Goal: Task Accomplishment & Management: Complete application form

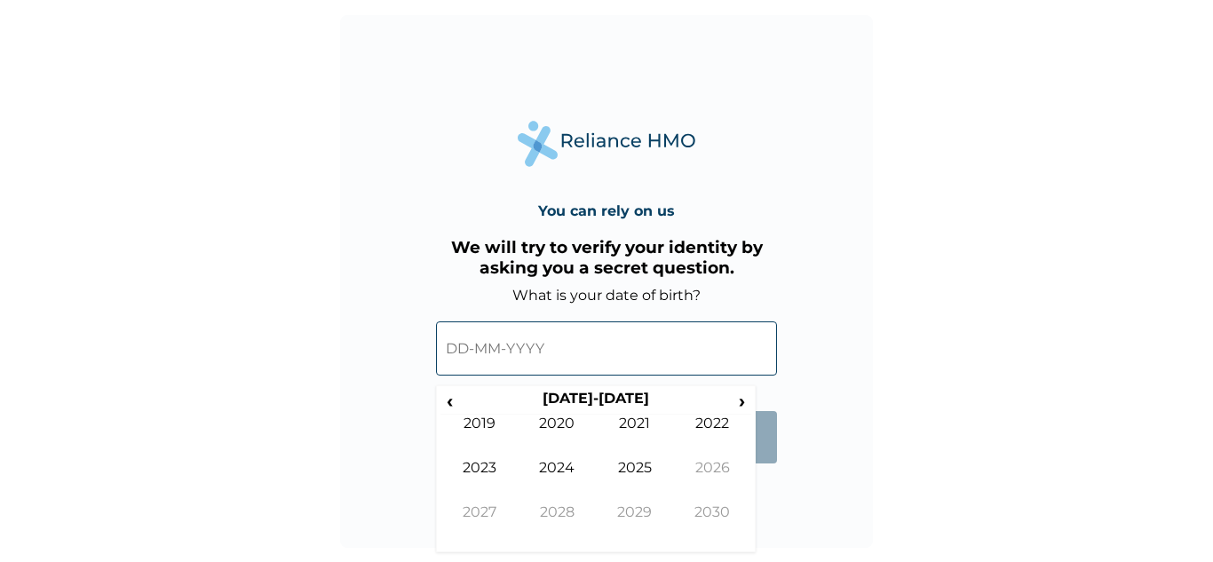
click at [591, 343] on input "text" at bounding box center [606, 348] width 341 height 54
click at [452, 405] on span "‹" at bounding box center [449, 401] width 19 height 22
click at [717, 417] on td "1992" at bounding box center [713, 437] width 78 height 44
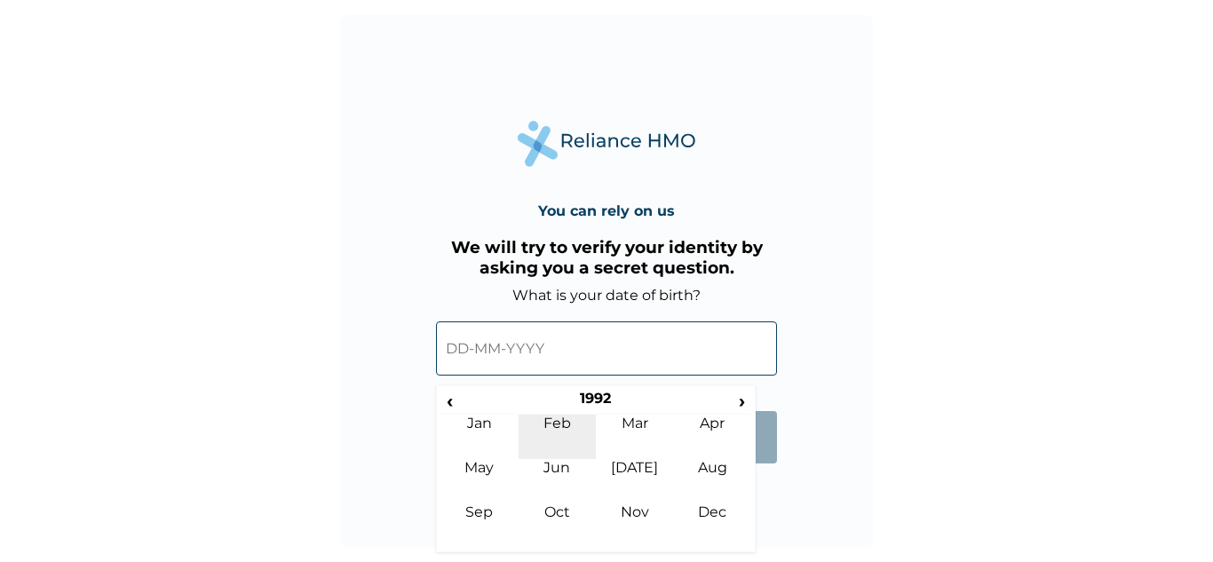
click at [567, 423] on td "Feb" at bounding box center [558, 437] width 78 height 44
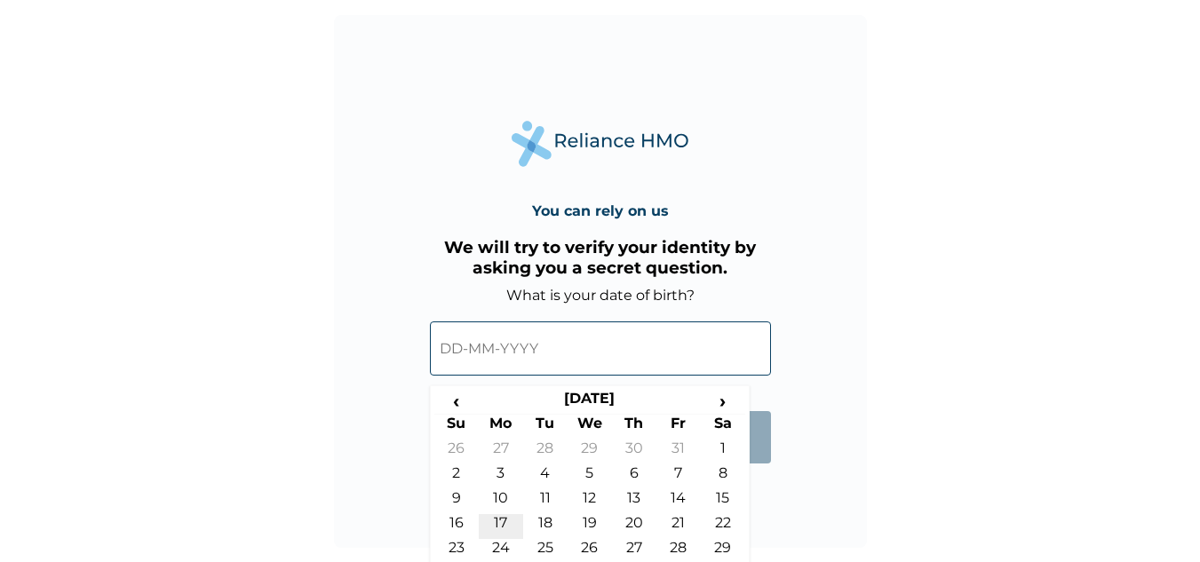
click at [504, 522] on td "17" at bounding box center [501, 526] width 44 height 25
type input "[DATE]"
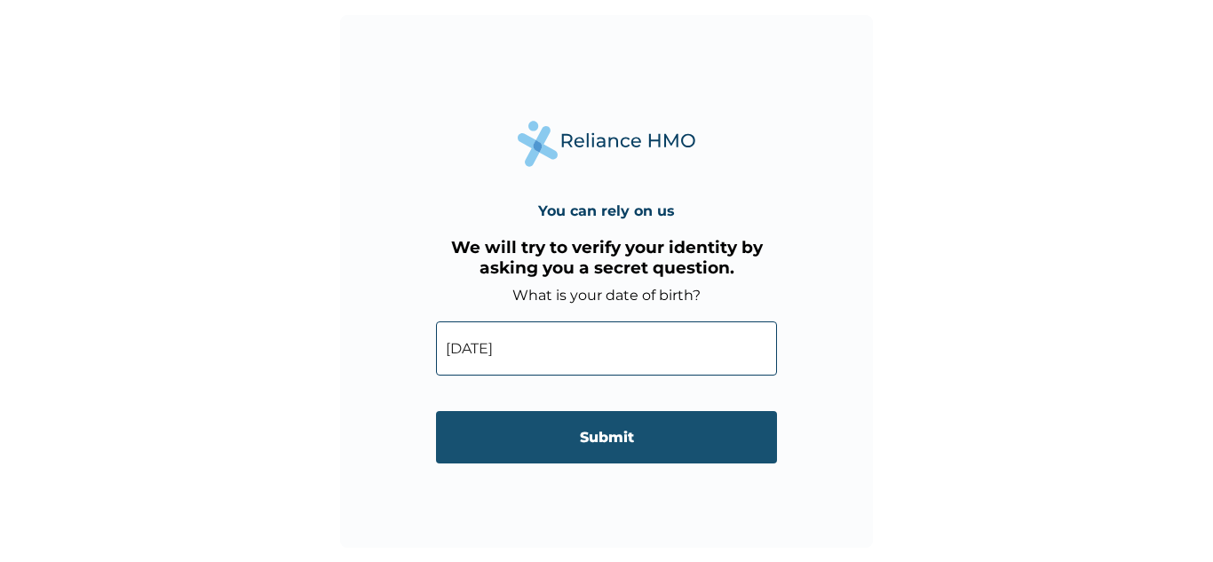
click at [596, 421] on input "Submit" at bounding box center [606, 437] width 341 height 52
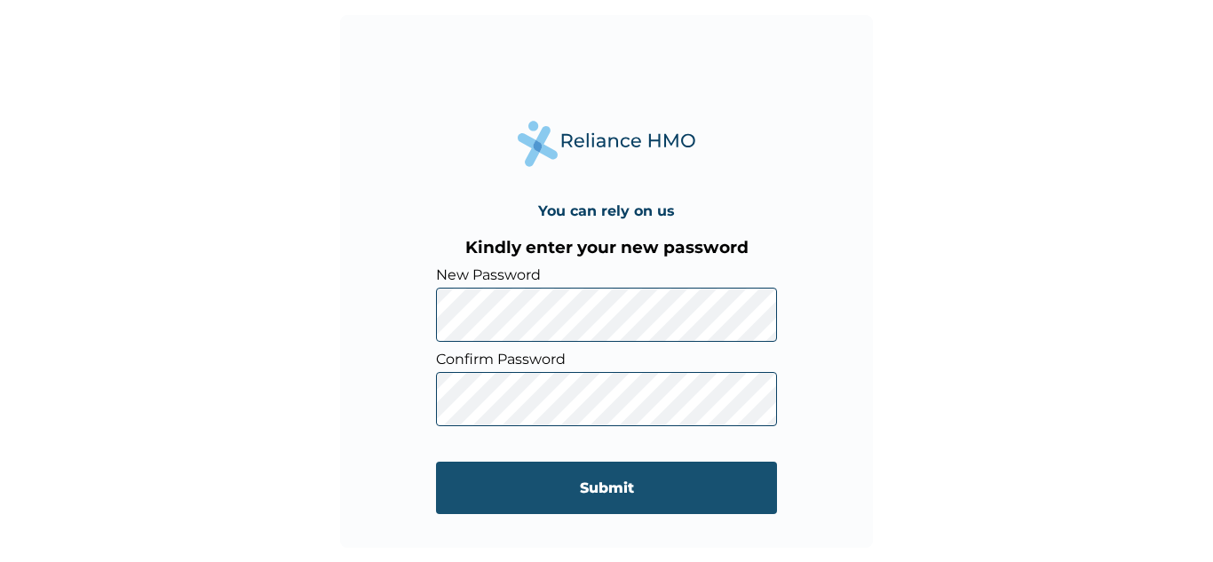
click at [558, 476] on input "Submit" at bounding box center [606, 488] width 341 height 52
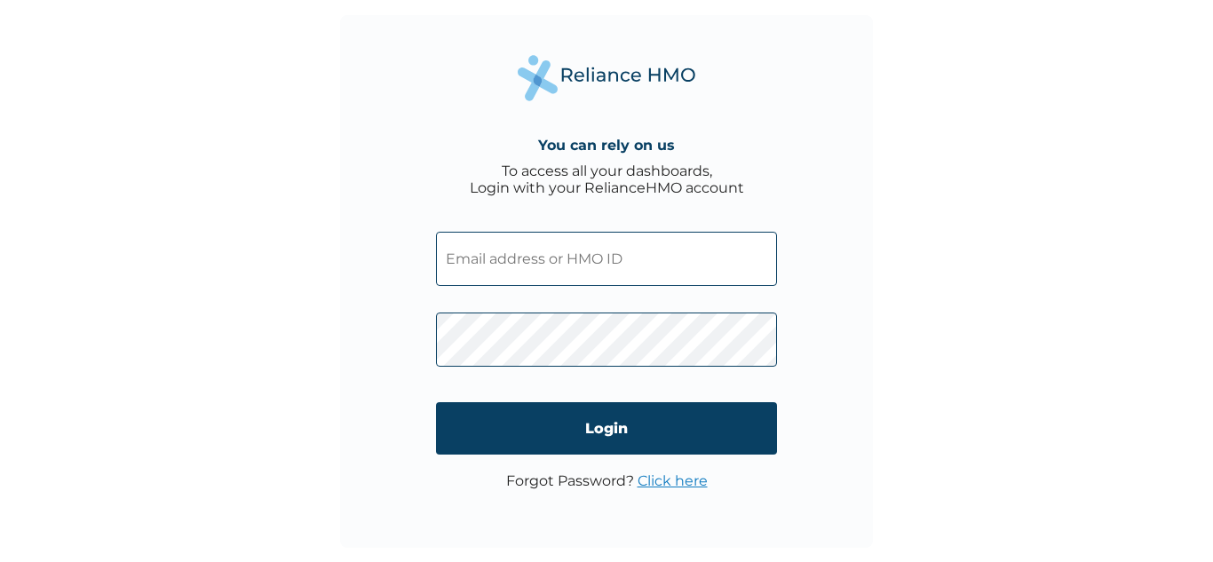
click at [657, 259] on input "text" at bounding box center [606, 259] width 341 height 54
click at [885, 273] on div "You can rely on us To access all your dashboards, Login with your RelianceHMO a…" at bounding box center [606, 281] width 1213 height 562
